Goal: Task Accomplishment & Management: Manage account settings

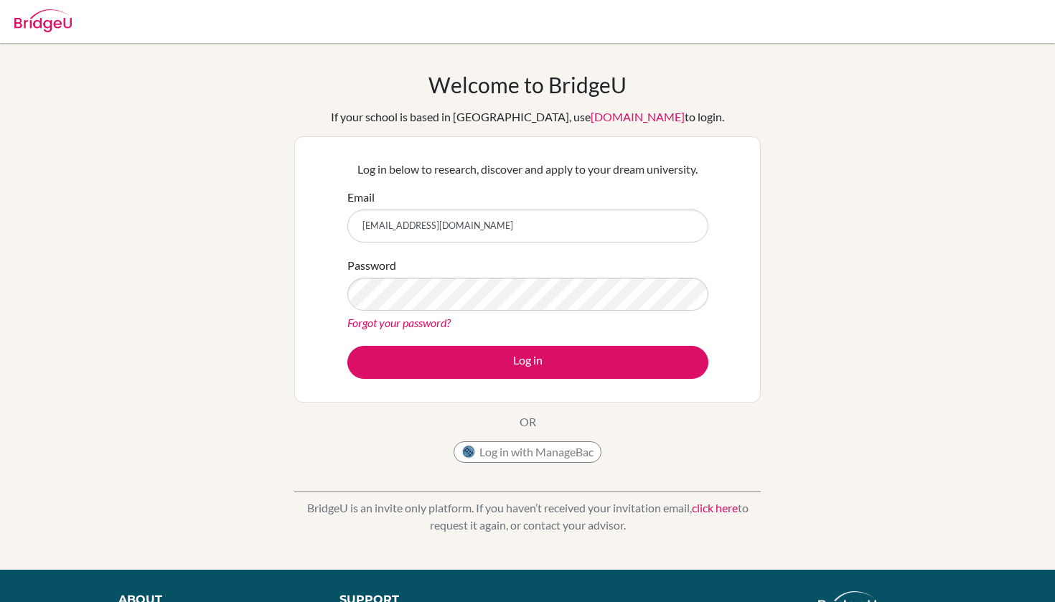
type input "[EMAIL_ADDRESS][DOMAIN_NAME]"
click at [528, 362] on button "Log in" at bounding box center [527, 362] width 361 height 33
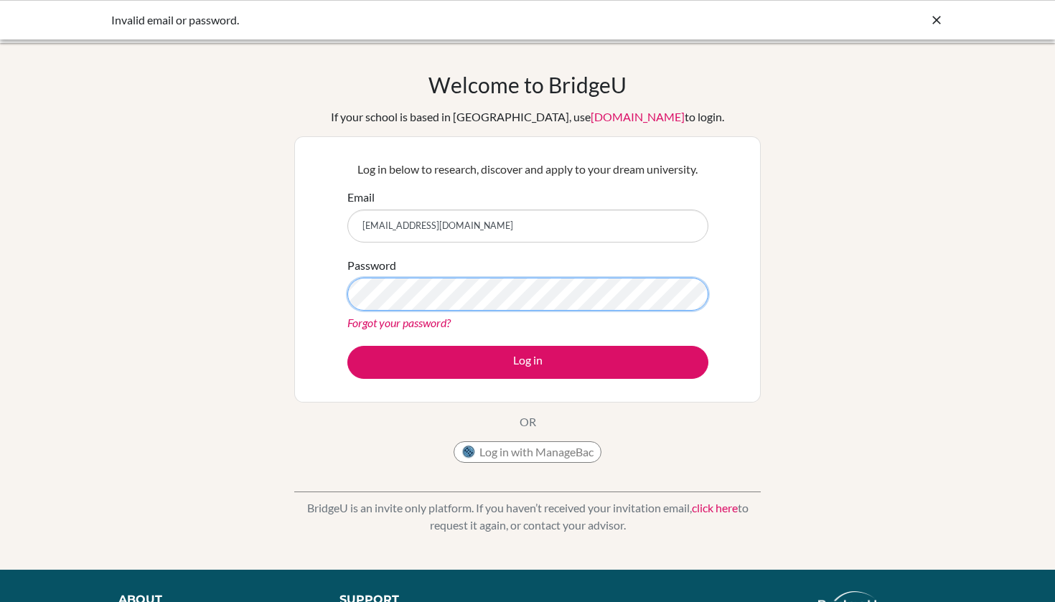
click at [528, 362] on button "Log in" at bounding box center [527, 362] width 361 height 33
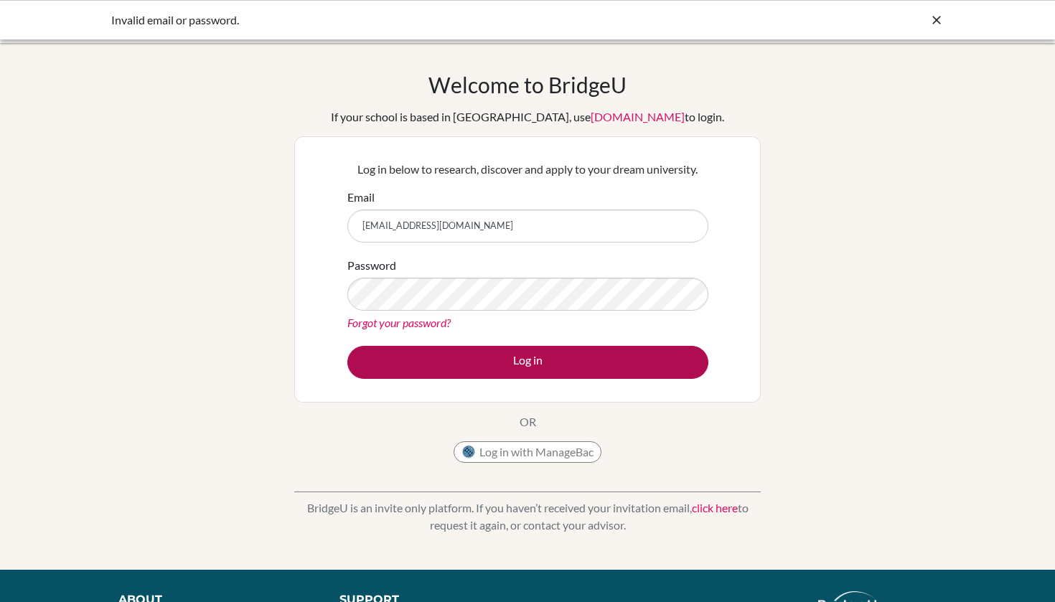
click at [482, 370] on button "Log in" at bounding box center [527, 362] width 361 height 33
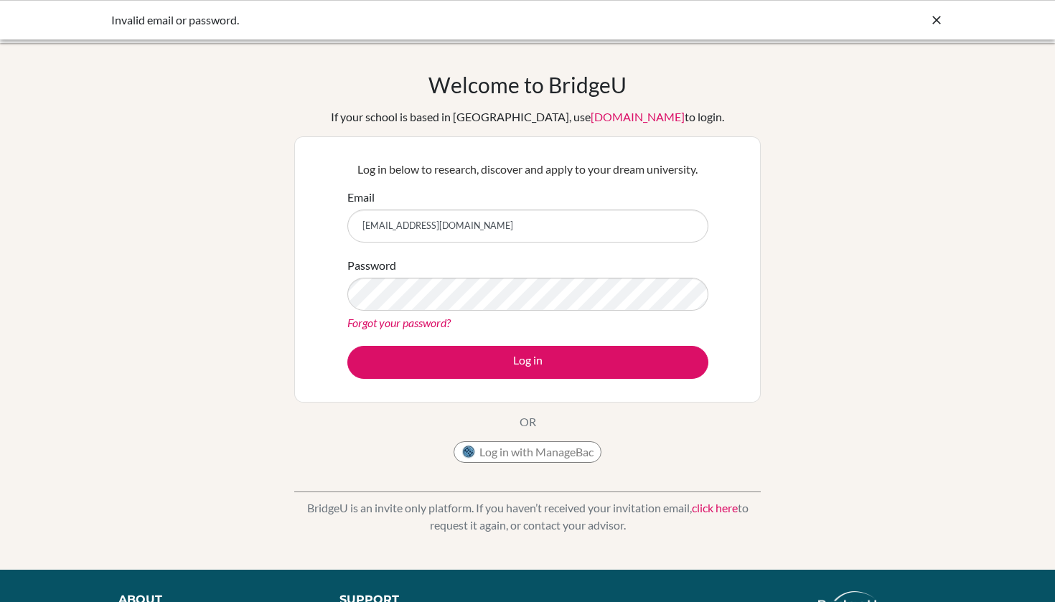
click at [554, 342] on form "Email r_chattaraj@my.ofs.edu.sg Password Forgot your password? Log in" at bounding box center [527, 284] width 361 height 190
click at [403, 322] on link "Forgot your password?" at bounding box center [398, 323] width 103 height 14
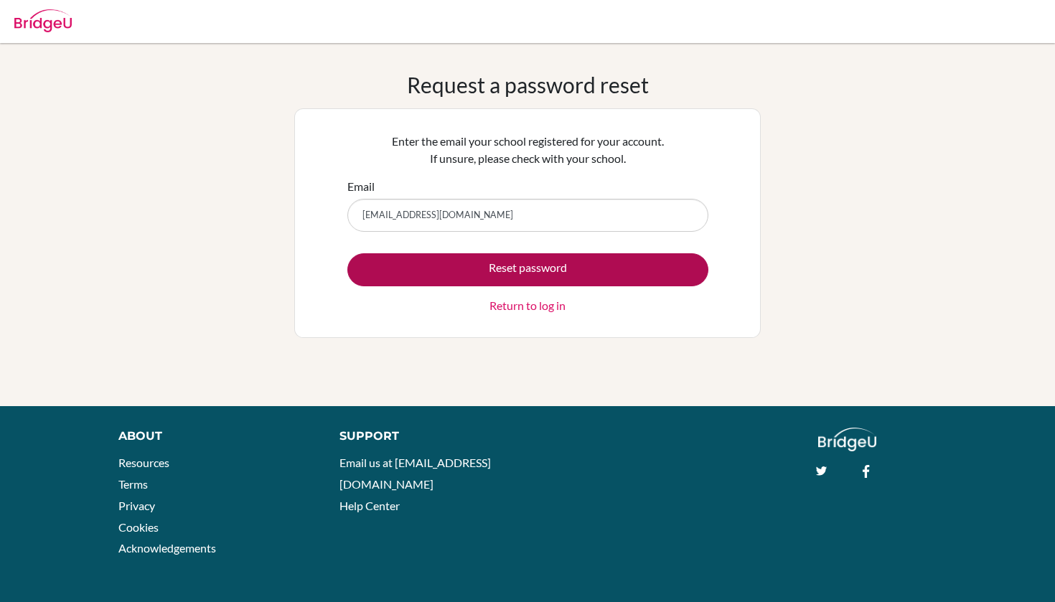
type input "[EMAIL_ADDRESS][DOMAIN_NAME]"
click at [523, 273] on button "Reset password" at bounding box center [527, 269] width 361 height 33
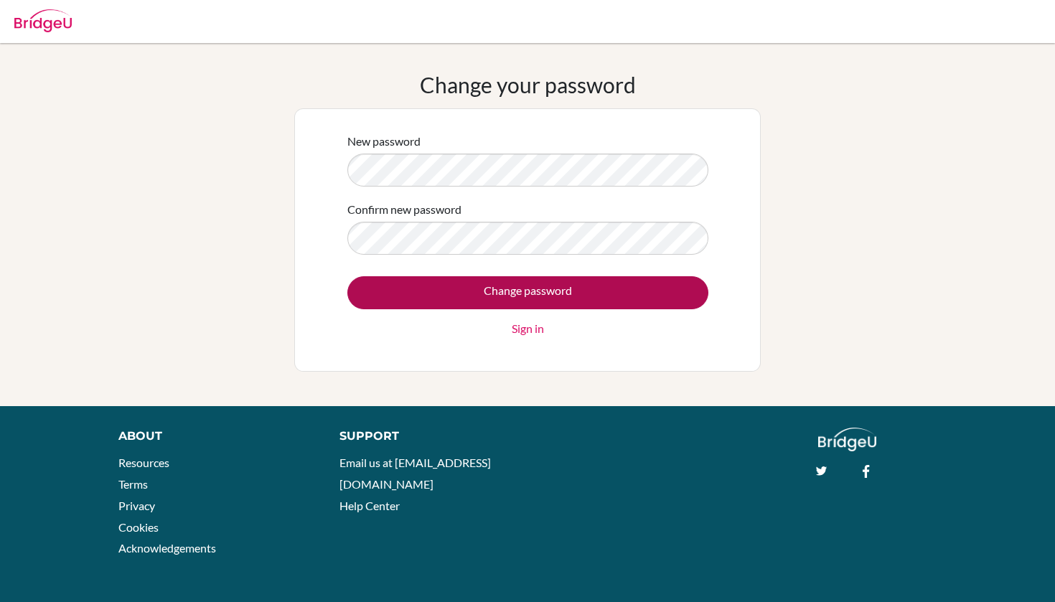
click at [439, 288] on input "Change password" at bounding box center [527, 292] width 361 height 33
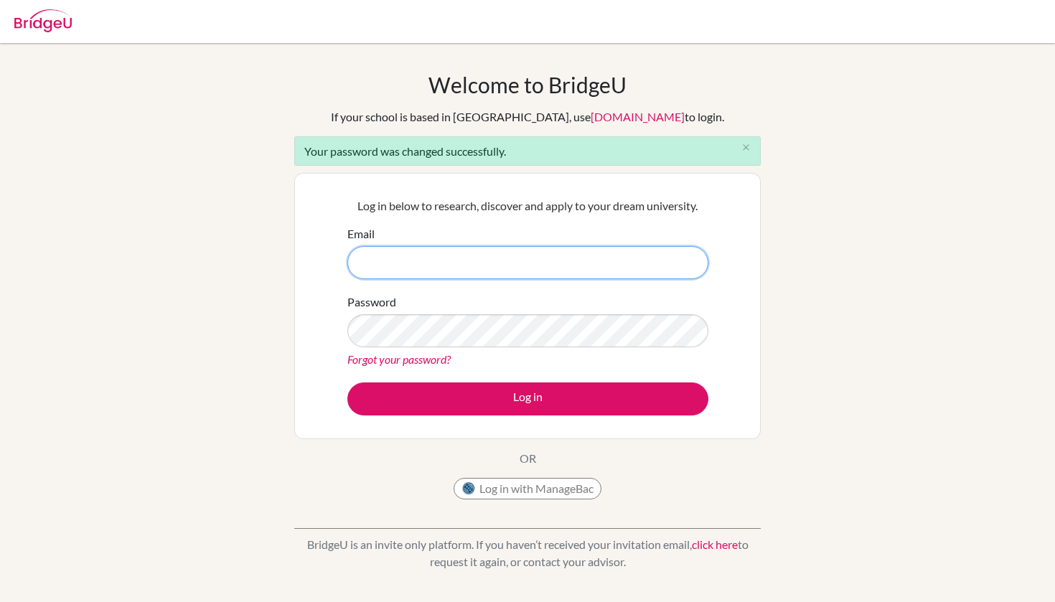
click at [440, 271] on input "Email" at bounding box center [527, 262] width 361 height 33
type input "r_chattaraj@my.ofs.edu.sg"
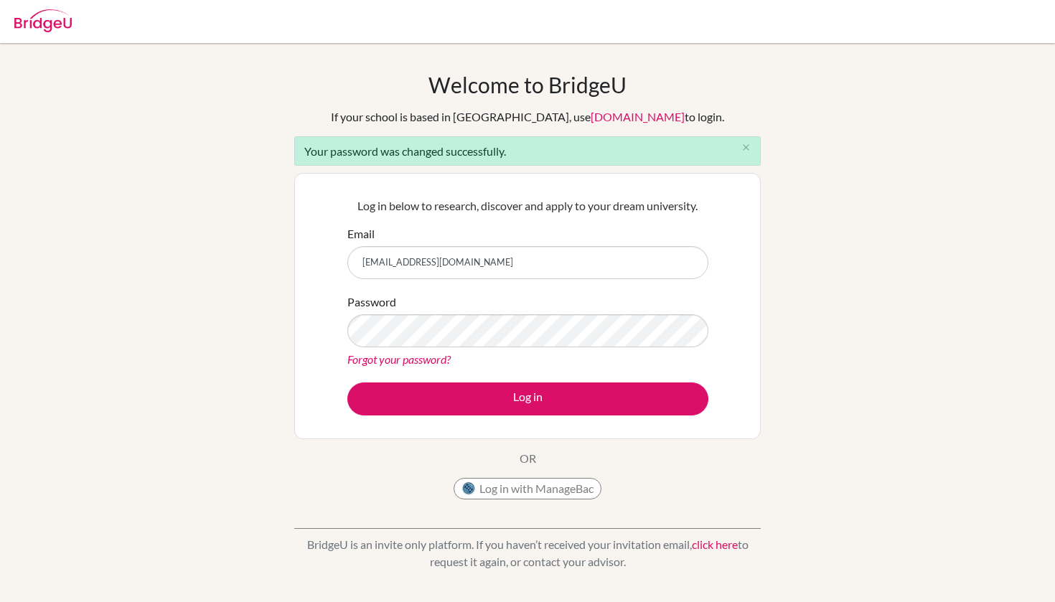
click at [399, 311] on div "Password Forgot your password?" at bounding box center [527, 331] width 361 height 75
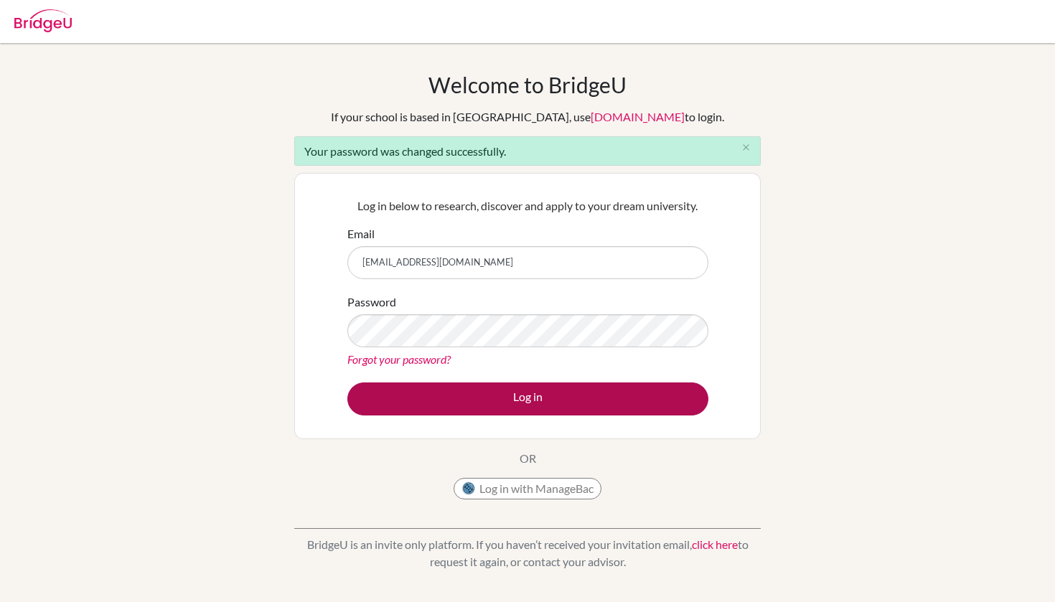
click at [447, 391] on button "Log in" at bounding box center [527, 399] width 361 height 33
